Goal: Task Accomplishment & Management: Manage account settings

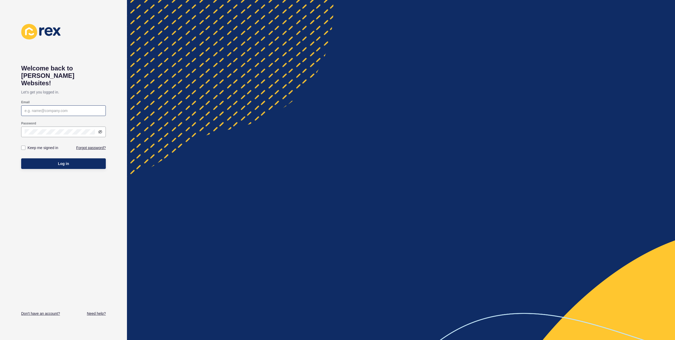
click at [90, 106] on div at bounding box center [63, 110] width 85 height 11
click at [75, 108] on input "Email" at bounding box center [64, 110] width 78 height 5
paste input "jillena.horton@geraldtonpropertyteam.com.au"
type input "jillena.horton@geraldtonpropertyteam.com.au"
click at [49, 145] on label "Keep me signed in" at bounding box center [43, 147] width 31 height 5
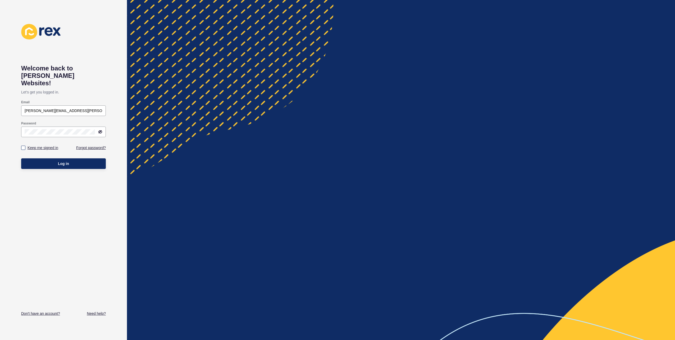
click at [26, 146] on input "Keep me signed in" at bounding box center [23, 147] width 3 height 3
checkbox input "true"
click at [60, 160] on button "Log in" at bounding box center [63, 163] width 85 height 11
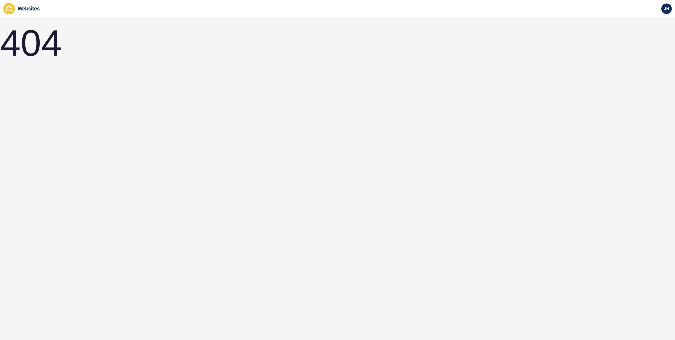
click at [33, 9] on icon at bounding box center [28, 8] width 22 height 4
click at [31, 33] on div "404" at bounding box center [31, 43] width 62 height 52
drag, startPoint x: 31, startPoint y: 41, endPoint x: 49, endPoint y: 42, distance: 18.6
click at [49, 42] on div "404" at bounding box center [31, 43] width 62 height 52
click at [664, 10] on span "JH" at bounding box center [666, 8] width 5 height 5
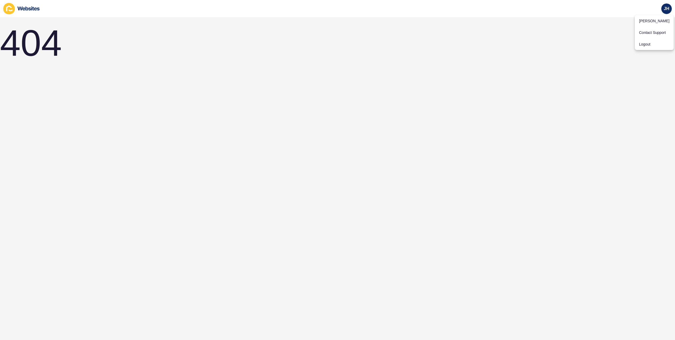
click at [415, 44] on div "404" at bounding box center [337, 178] width 675 height 323
click at [16, 5] on icon at bounding box center [21, 8] width 37 height 11
click at [10, 10] on icon at bounding box center [9, 8] width 12 height 11
click at [17, 9] on icon at bounding box center [21, 8] width 37 height 11
